Goal: Check status

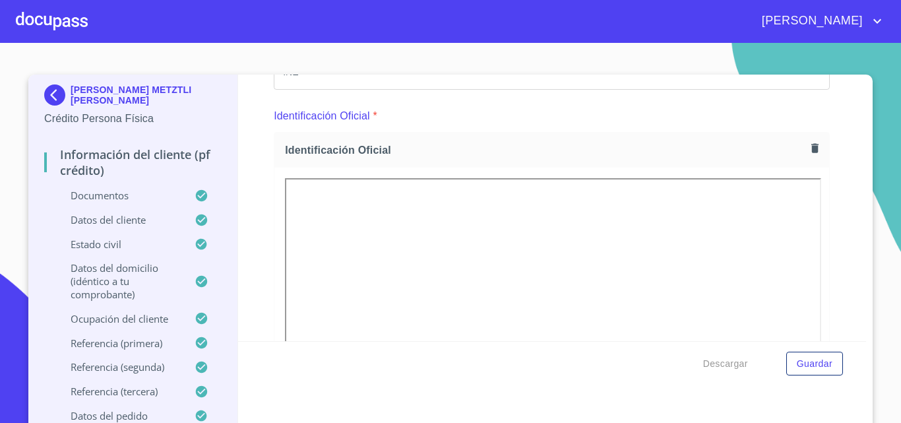
scroll to position [198, 0]
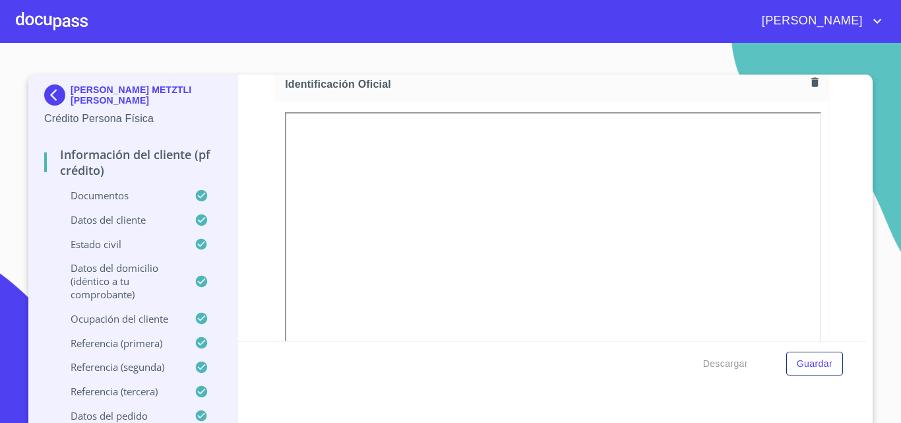
click at [16, 8] on div at bounding box center [52, 21] width 72 height 42
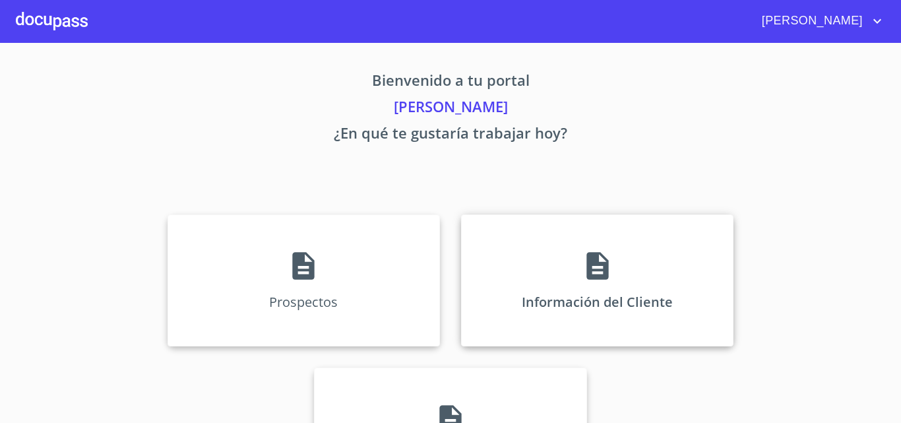
click at [561, 291] on div "Información del Cliente" at bounding box center [597, 280] width 272 height 132
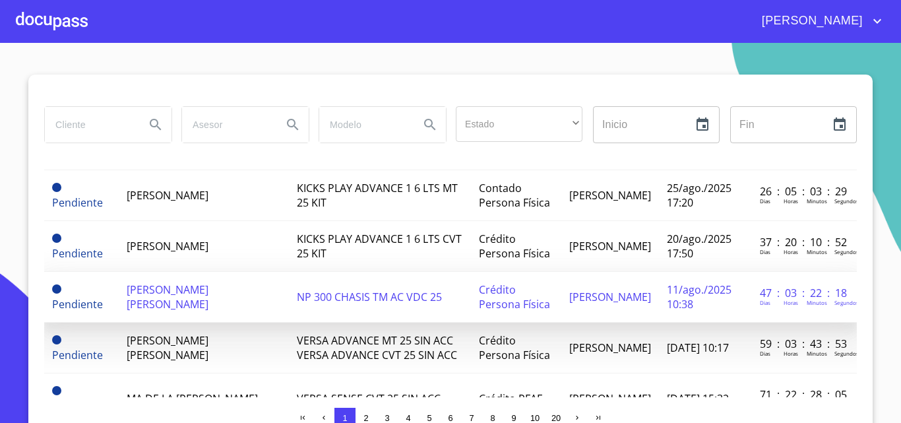
scroll to position [132, 0]
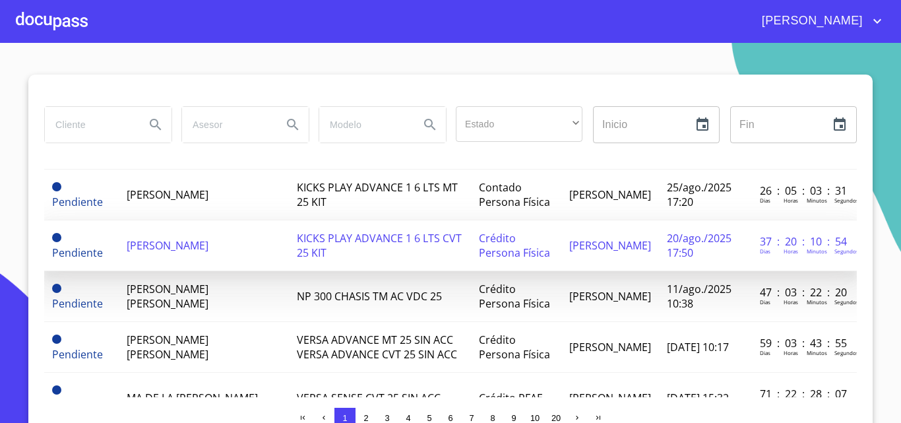
click at [187, 238] on span "[PERSON_NAME]" at bounding box center [168, 245] width 82 height 15
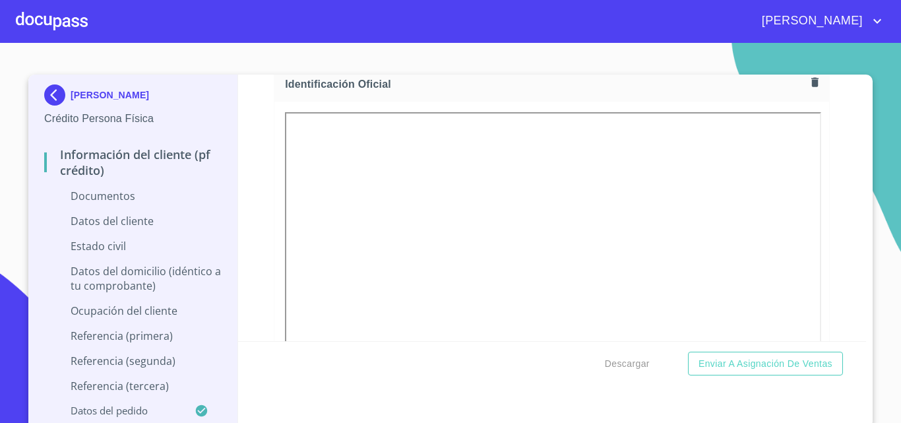
click at [71, 29] on div at bounding box center [52, 21] width 72 height 42
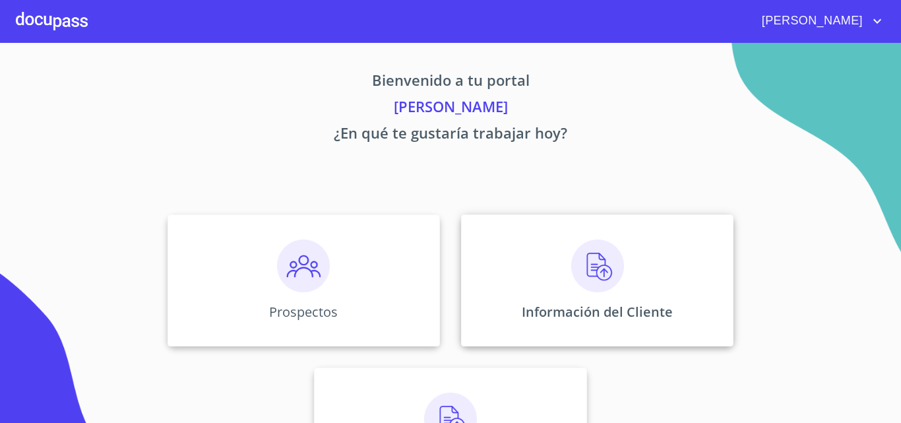
click at [571, 280] on img at bounding box center [597, 265] width 53 height 53
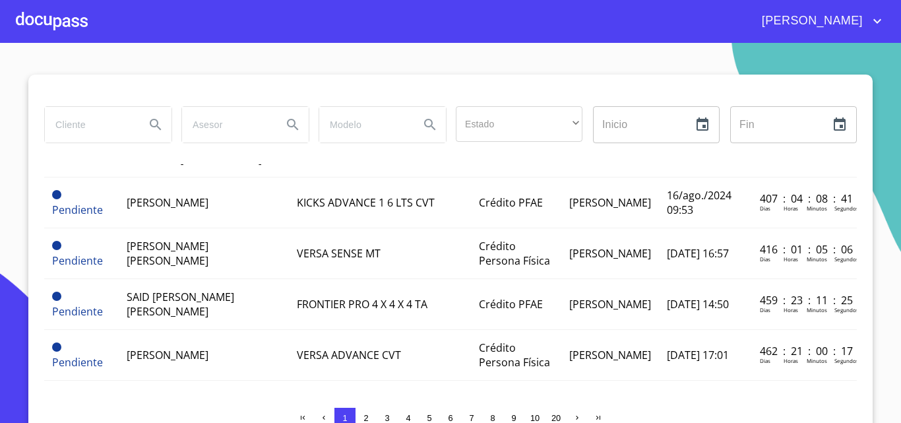
scroll to position [11, 0]
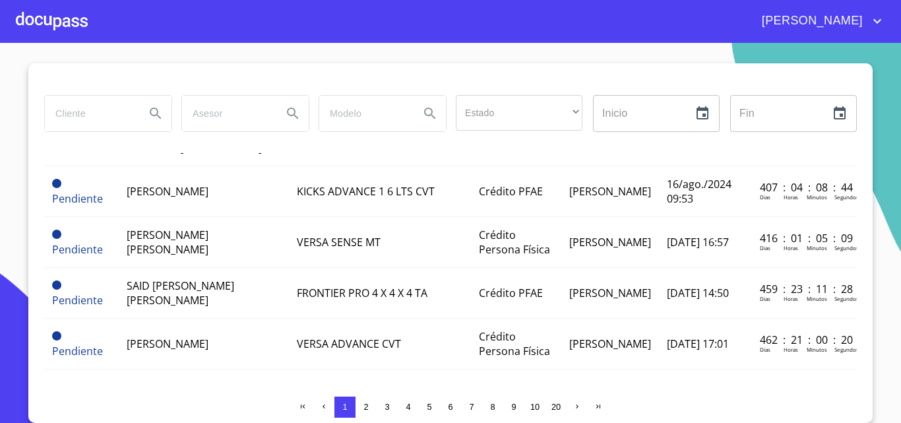
click at [366, 407] on span "2" at bounding box center [366, 407] width 11 height 11
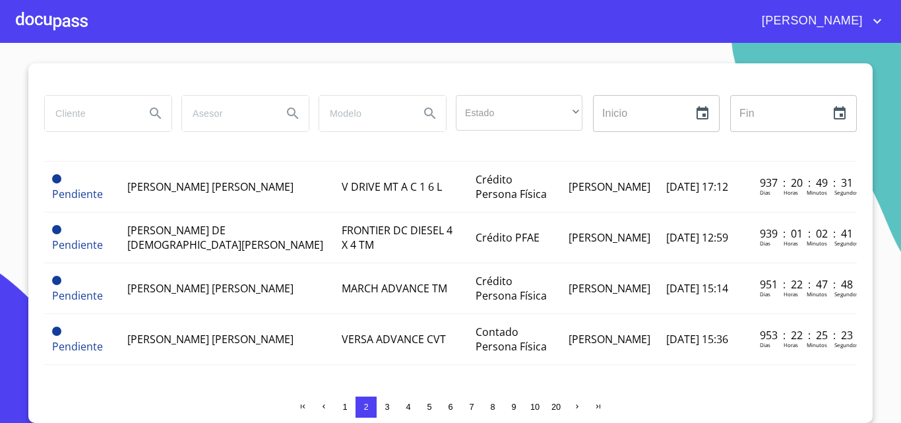
scroll to position [1104, 0]
click at [385, 408] on span "3" at bounding box center [387, 407] width 5 height 10
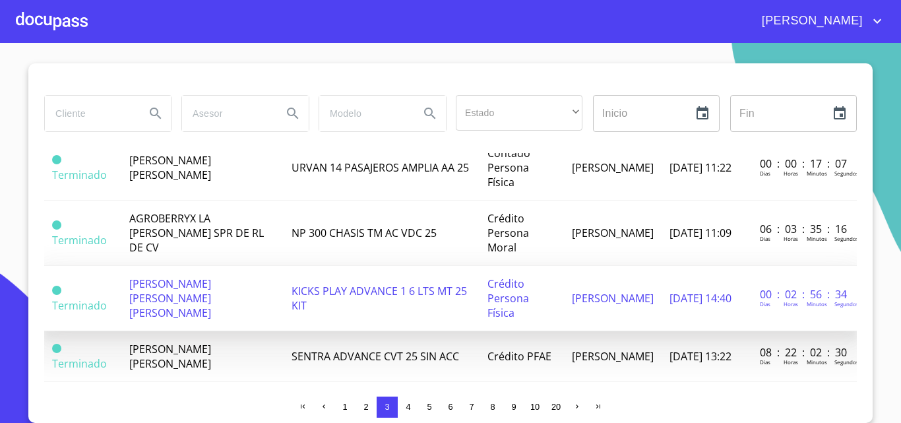
scroll to position [462, 0]
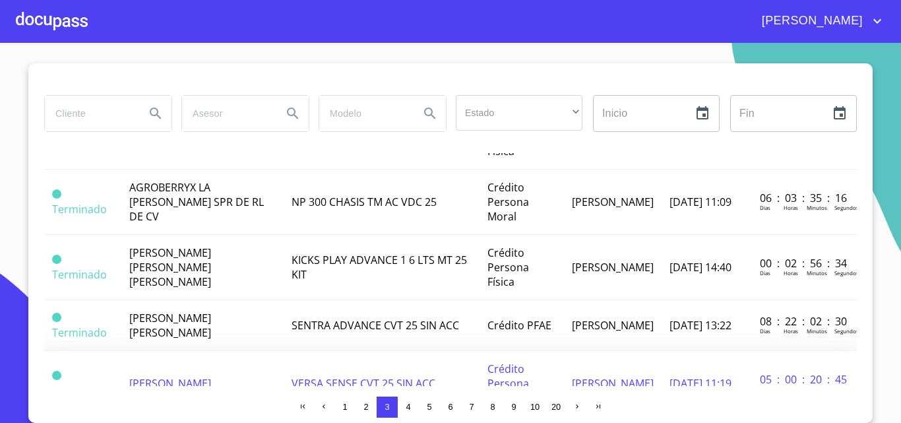
click at [216, 351] on td "[PERSON_NAME]" at bounding box center [202, 383] width 162 height 65
